Goal: Information Seeking & Learning: Learn about a topic

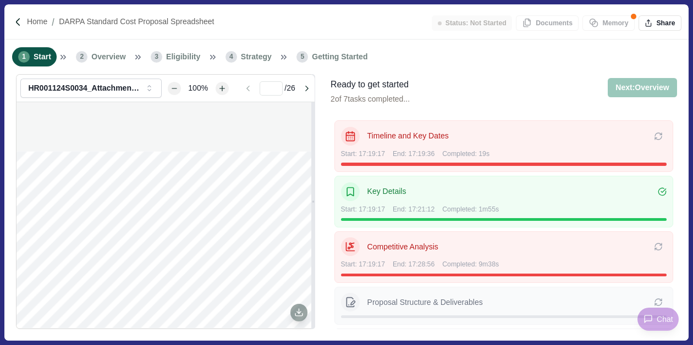
click at [384, 198] on div "Key Details" at bounding box center [504, 192] width 326 height 19
click at [546, 199] on div "Key Details" at bounding box center [504, 192] width 326 height 19
click at [221, 89] on icon "Zoom in" at bounding box center [222, 88] width 6 height 6
drag, startPoint x: 222, startPoint y: 90, endPoint x: 222, endPoint y: 97, distance: 7.1
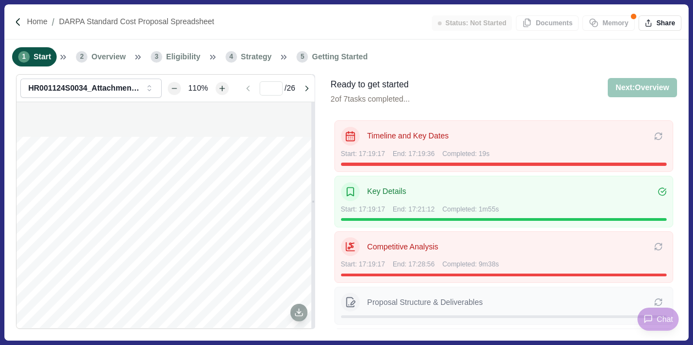
click at [222, 90] on icon "Zoom in" at bounding box center [221, 88] width 5 height 5
click at [221, 91] on icon "Zoom in" at bounding box center [222, 88] width 6 height 6
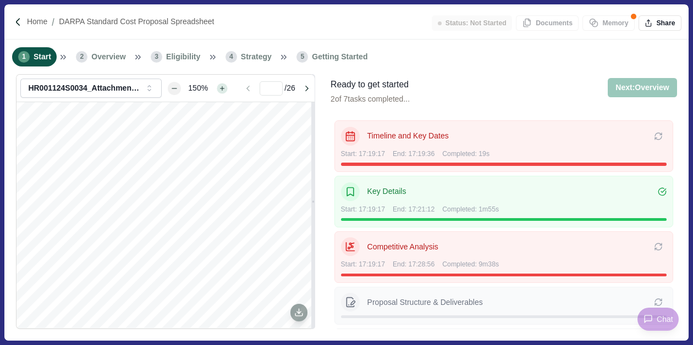
click at [221, 91] on icon "Zoom in" at bounding box center [222, 88] width 6 height 6
click at [222, 91] on icon "Zoom in" at bounding box center [222, 88] width 6 height 6
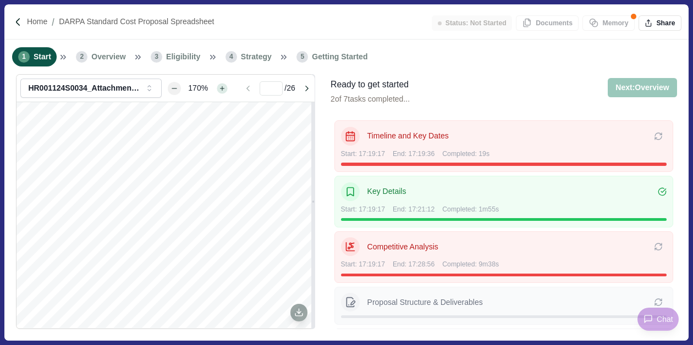
scroll to position [0, 0]
click at [222, 91] on icon "Zoom in" at bounding box center [222, 88] width 6 height 6
